Goal: Register for event/course

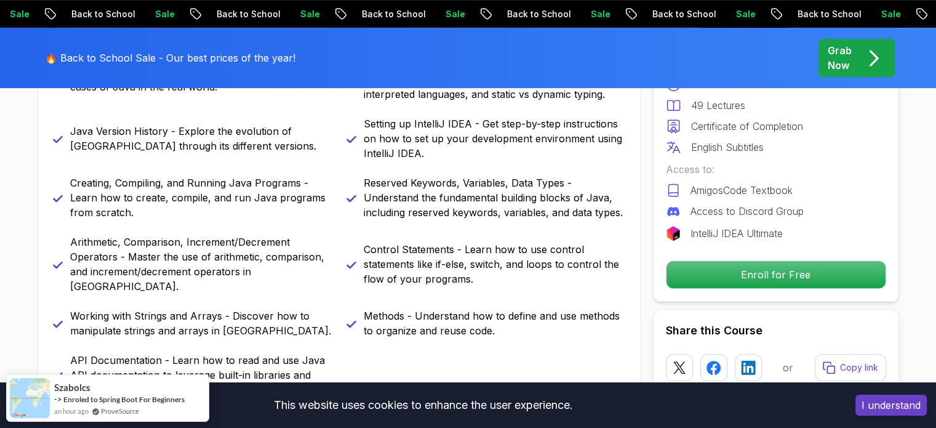
scroll to position [664, 0]
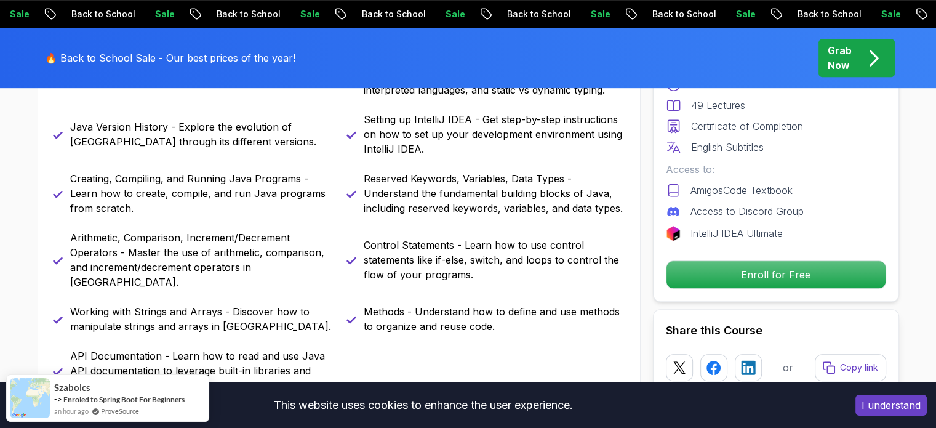
click at [885, 398] on button "I understand" at bounding box center [890, 404] width 71 height 21
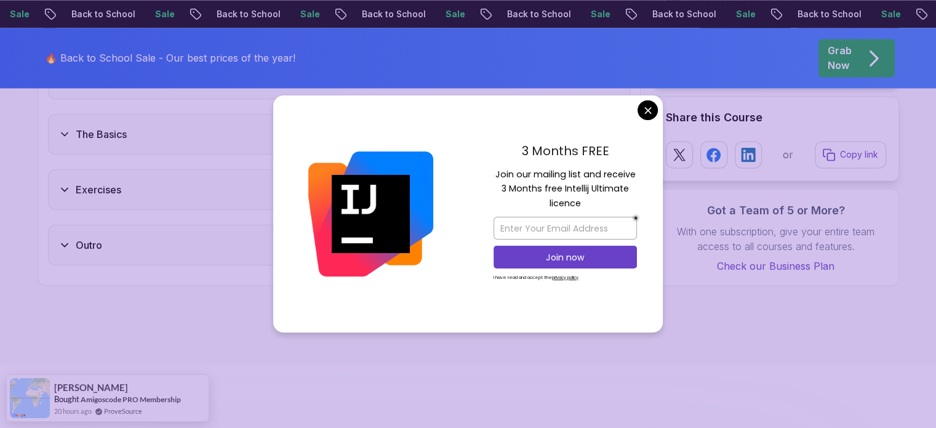
scroll to position [2141, 0]
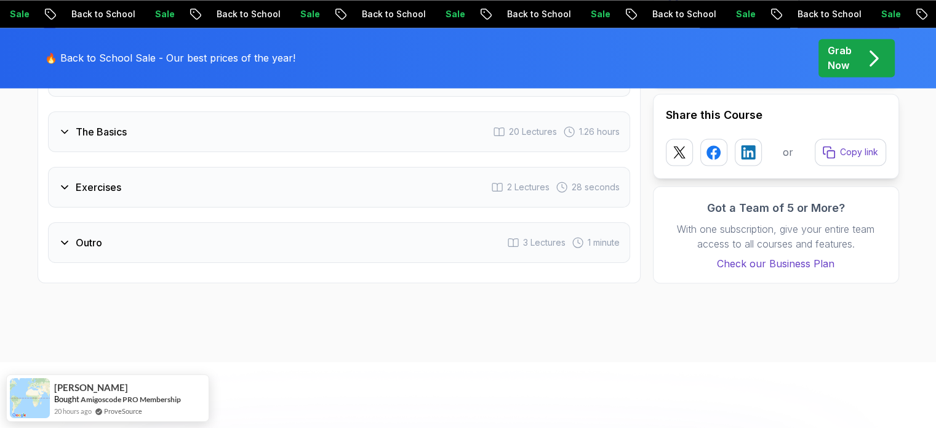
click at [640, 113] on body "Sale Back to School Sale Back to School Sale Back to School Sale Back to School…" at bounding box center [468, 410] width 936 height 5102
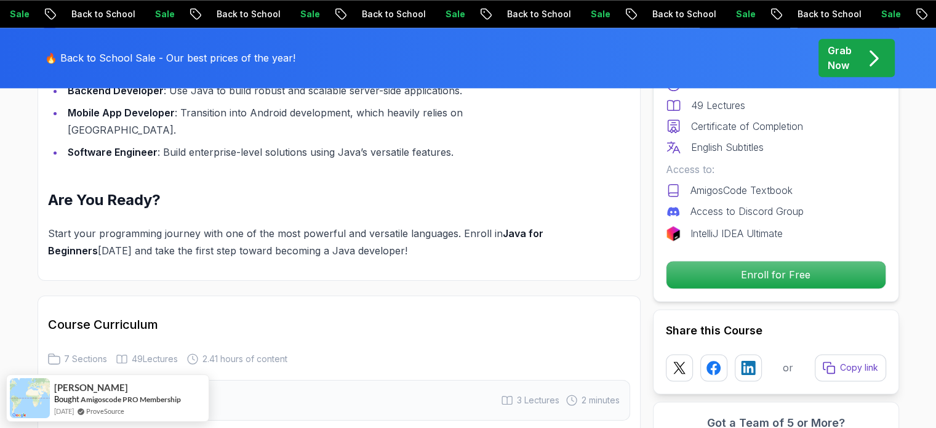
scroll to position [1533, 0]
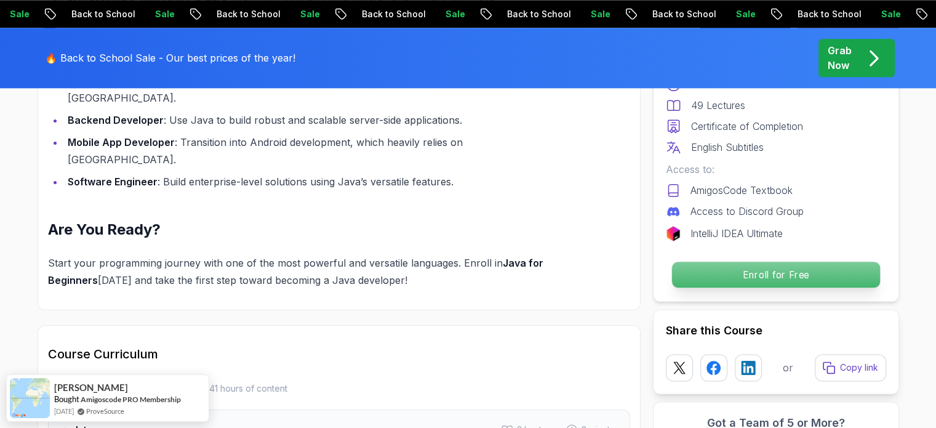
click at [735, 265] on p "Enroll for Free" at bounding box center [775, 274] width 208 height 26
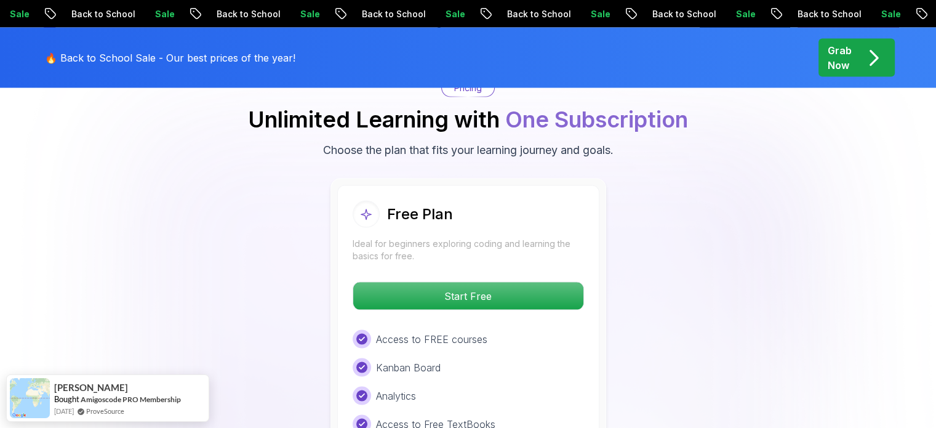
scroll to position [2504, 0]
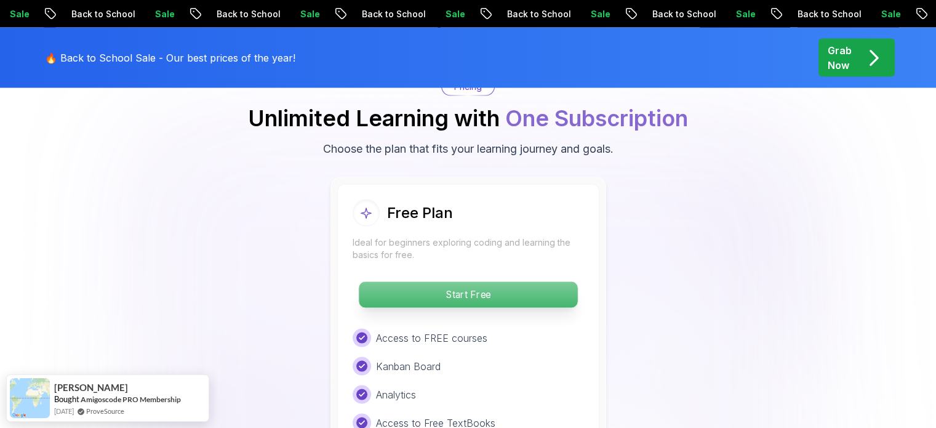
click at [458, 282] on p "Start Free" at bounding box center [468, 295] width 218 height 26
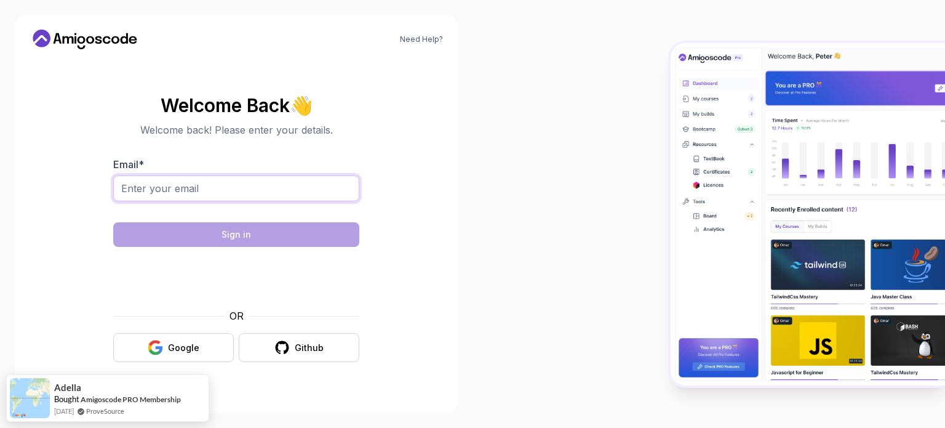
click at [193, 182] on input "Email *" at bounding box center [236, 188] width 246 height 26
click at [199, 191] on input "[PERSON_NAME][EMAIL_ADDRESS][DOMAIN_NAME]" at bounding box center [236, 188] width 246 height 26
click at [185, 188] on input "[PERSON_NAME][EMAIL_ADDRESS][DOMAIN_NAME]" at bounding box center [236, 188] width 246 height 26
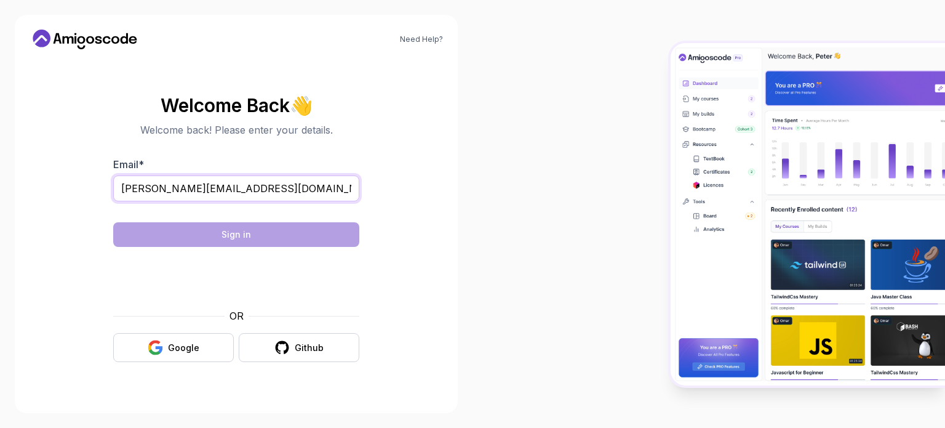
click at [192, 187] on input "[PERSON_NAME][EMAIL_ADDRESS][DOMAIN_NAME]" at bounding box center [236, 188] width 246 height 26
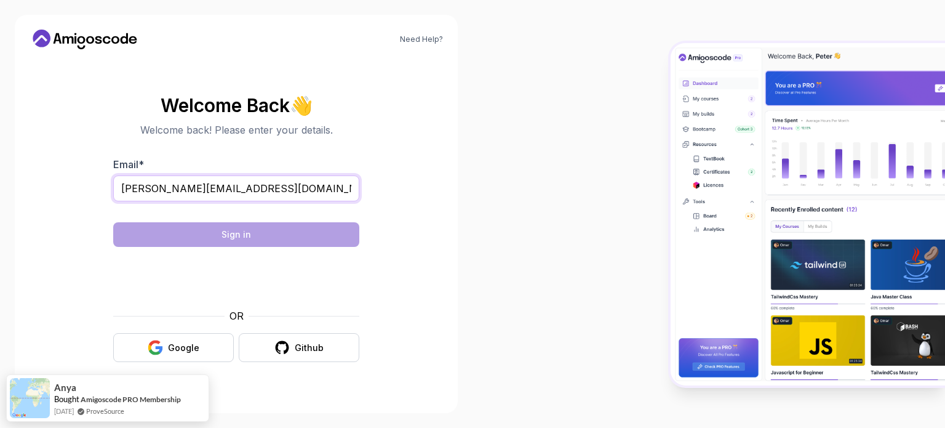
click at [188, 187] on input "[PERSON_NAME][EMAIL_ADDRESS][DOMAIN_NAME]" at bounding box center [236, 188] width 246 height 26
type input "[PERSON_NAME][EMAIL_ADDRESS][DOMAIN_NAME]"
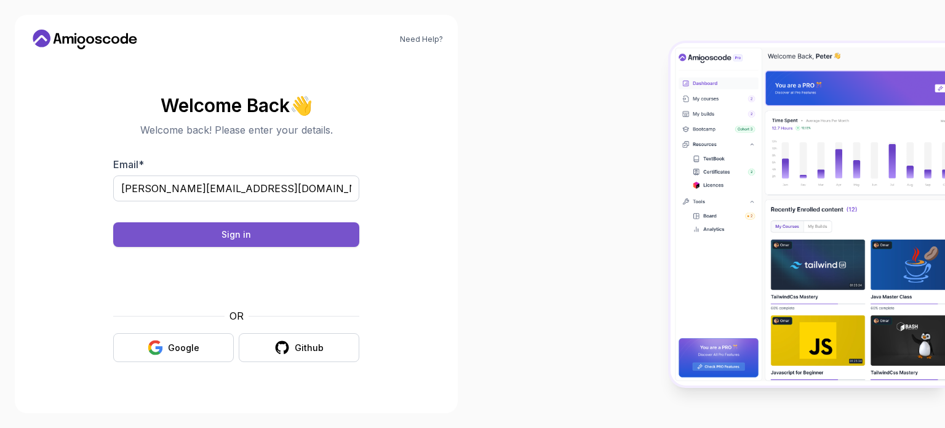
click at [226, 232] on div "Sign in" at bounding box center [236, 234] width 30 height 12
